Goal: Register for event/course

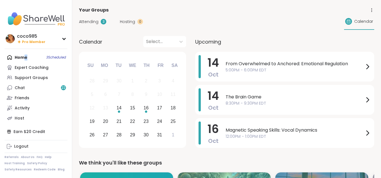
drag, startPoint x: 31, startPoint y: 57, endPoint x: 23, endPoint y: 57, distance: 7.9
click at [23, 57] on div "Home 3 Scheduled Expert Coaching Support Groups Chat 22 Friends Activity Host" at bounding box center [36, 87] width 63 height 71
click at [33, 79] on div "Support Groups" at bounding box center [31, 78] width 33 height 6
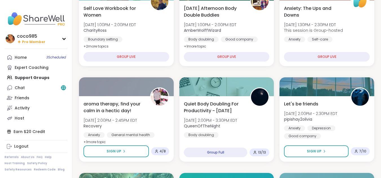
scroll to position [187, 0]
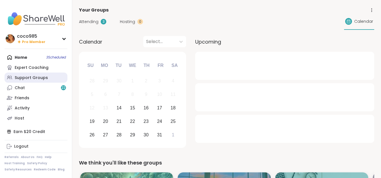
click at [28, 81] on div "Support Groups" at bounding box center [31, 78] width 33 height 6
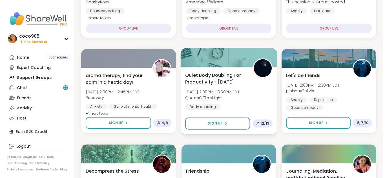
scroll to position [217, 0]
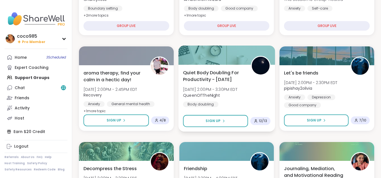
click at [238, 100] on div "Quiet Body Doubling For Productivity - Tuesday Tue, Oct 14 | 2:00PM - 3:30PM ED…" at bounding box center [226, 88] width 87 height 38
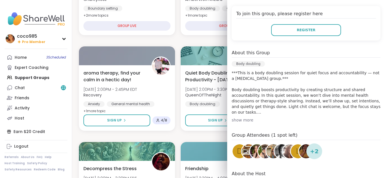
scroll to position [123, 0]
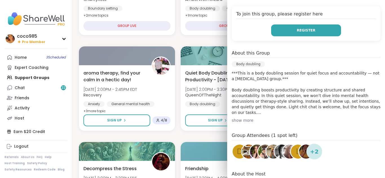
click at [287, 28] on button "Register" at bounding box center [306, 31] width 70 height 12
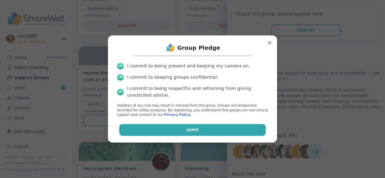
click at [201, 128] on button "Agree" at bounding box center [192, 130] width 147 height 12
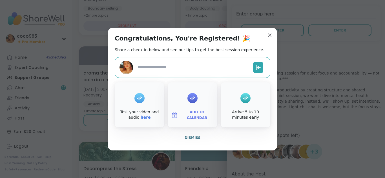
type textarea "*"
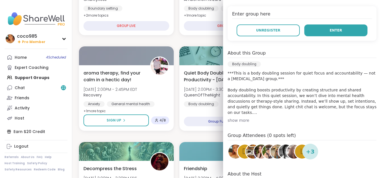
click at [326, 33] on button "Enter" at bounding box center [335, 31] width 63 height 12
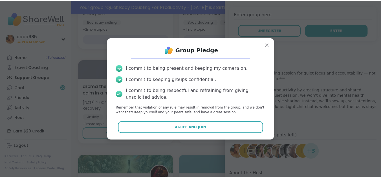
scroll to position [231, 0]
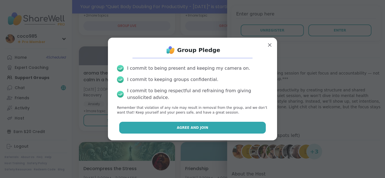
click at [209, 130] on button "Agree and Join" at bounding box center [192, 128] width 147 height 12
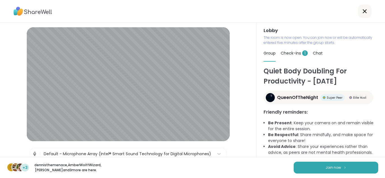
click at [353, 172] on div "d +3 dennisthemenace , AmberWolffWizard , Adrienne_QueenOfTheDawn and 3 more ar…" at bounding box center [192, 167] width 385 height 21
click at [351, 164] on button "Join now" at bounding box center [336, 168] width 85 height 12
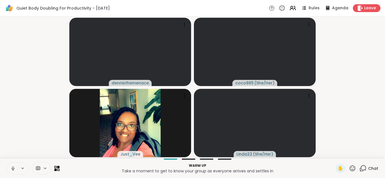
click at [15, 166] on button at bounding box center [12, 169] width 11 height 12
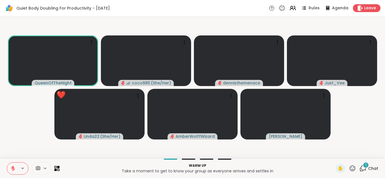
click at [358, 164] on div "Warm up Take a moment to get to know your group as everyone arrives and settles…" at bounding box center [192, 169] width 385 height 20
click at [359, 164] on div "1 Chat" at bounding box center [368, 168] width 19 height 9
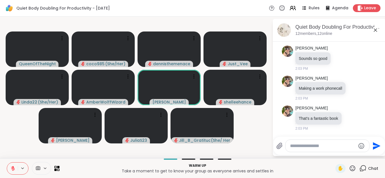
scroll to position [702, 0]
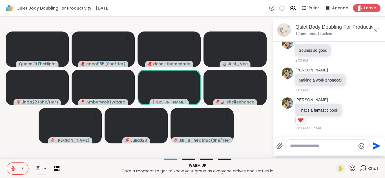
drag, startPoint x: 16, startPoint y: 160, endPoint x: 19, endPoint y: 172, distance: 12.8
click at [19, 172] on div "Warm up Take a moment to get to know your group as everyone arrives and settles…" at bounding box center [192, 169] width 385 height 20
click at [13, 170] on icon at bounding box center [13, 169] width 4 height 4
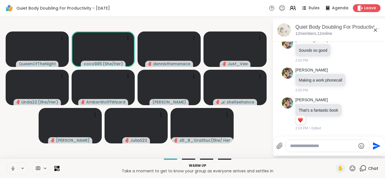
click at [13, 170] on icon at bounding box center [12, 168] width 5 height 5
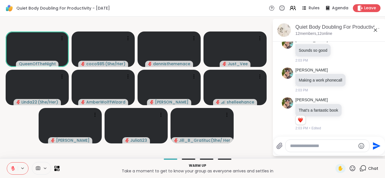
click at [13, 170] on icon at bounding box center [13, 169] width 4 height 4
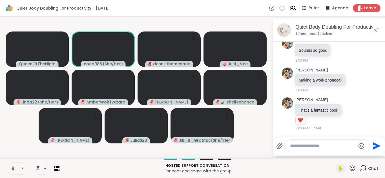
click at [9, 168] on button at bounding box center [12, 169] width 11 height 12
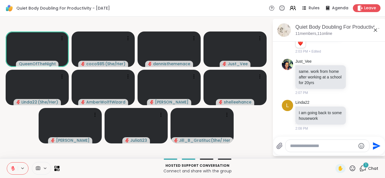
scroll to position [779, 0]
click at [314, 151] on div at bounding box center [327, 146] width 84 height 12
click at [311, 147] on textarea "Type your message" at bounding box center [323, 146] width 66 height 6
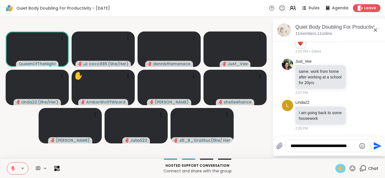
type textarea "**********"
click at [338, 165] on span "✋" at bounding box center [340, 168] width 6 height 7
click at [14, 168] on icon at bounding box center [12, 168] width 5 height 5
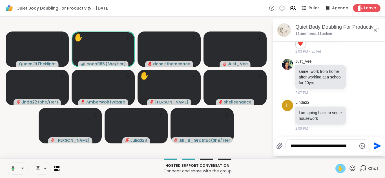
click at [14, 169] on icon at bounding box center [13, 168] width 3 height 5
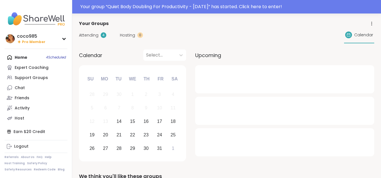
click at [99, 35] on div "Attending 4" at bounding box center [92, 35] width 27 height 6
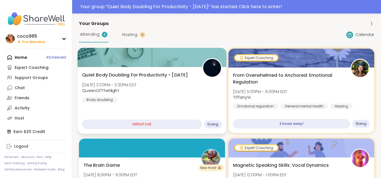
click at [194, 99] on div "Quiet Body Doubling For Productivity - [DATE] [DATE] 2:00PM - 3:30PM EDT QueenO…" at bounding box center [151, 87] width 139 height 31
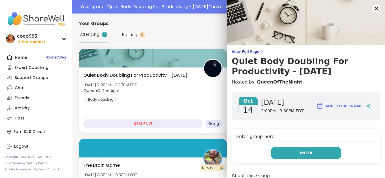
click at [300, 153] on span "Enter" at bounding box center [306, 153] width 12 height 5
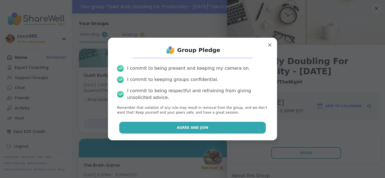
click at [233, 127] on button "Agree and Join" at bounding box center [192, 128] width 147 height 12
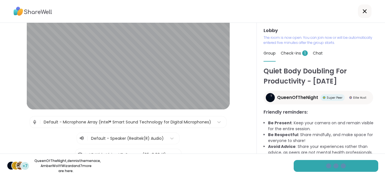
scroll to position [32, 0]
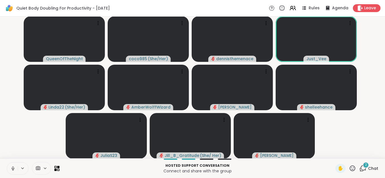
click at [45, 170] on icon at bounding box center [45, 168] width 5 height 5
click at [11, 168] on icon at bounding box center [12, 168] width 5 height 5
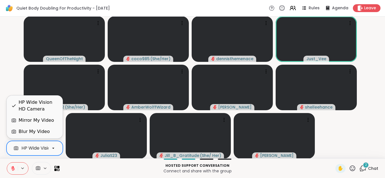
click at [42, 148] on div "HP Wide Vision HD Camera" at bounding box center [50, 148] width 59 height 7
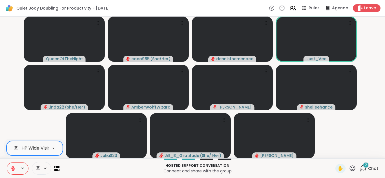
scroll to position [0, 24]
click at [55, 150] on icon at bounding box center [53, 148] width 5 height 5
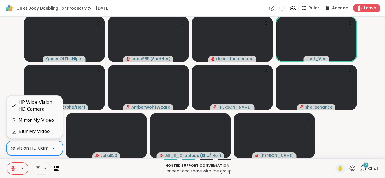
click at [55, 150] on icon at bounding box center [53, 148] width 5 height 5
click at [40, 132] on div "Blur My Video" at bounding box center [34, 131] width 31 height 7
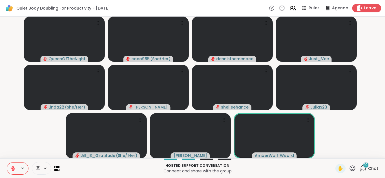
click at [364, 10] on span "Leave" at bounding box center [370, 8] width 12 height 6
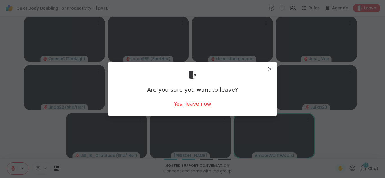
click at [201, 106] on div "Yes, leave now" at bounding box center [192, 104] width 37 height 7
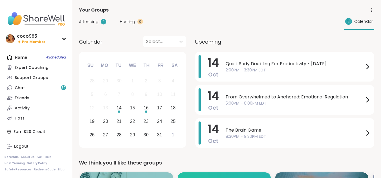
click at [89, 24] on div "Attending 4 Hosting 0 Calendar" at bounding box center [226, 22] width 295 height 16
click at [89, 24] on span "Attending" at bounding box center [88, 22] width 19 height 6
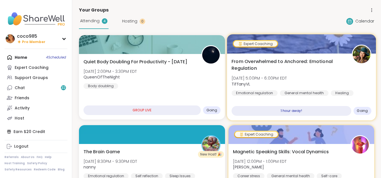
click at [337, 74] on div "From Overwhelmed to Anchored: Emotional Regulation Tue, Oct 14 | 5:00PM - 6:00P…" at bounding box center [300, 77] width 139 height 38
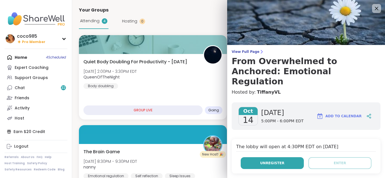
click at [284, 157] on button "Unregister" at bounding box center [272, 163] width 63 height 12
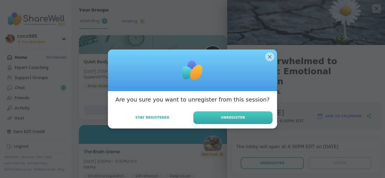
click at [230, 118] on span "Unregister" at bounding box center [233, 117] width 24 height 5
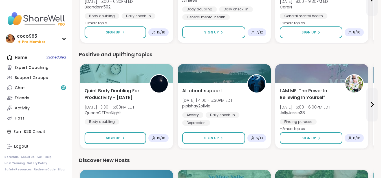
scroll to position [600, 0]
